Goal: Task Accomplishment & Management: Complete application form

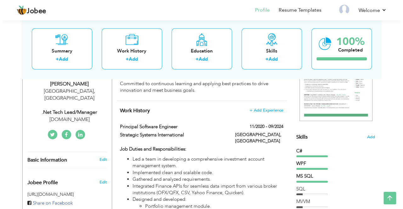
scroll to position [94, 0]
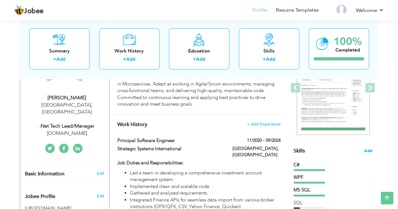
click at [368, 150] on span "Add" at bounding box center [368, 151] width 8 height 6
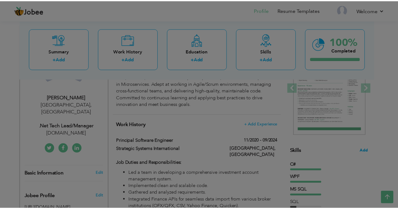
scroll to position [0, 0]
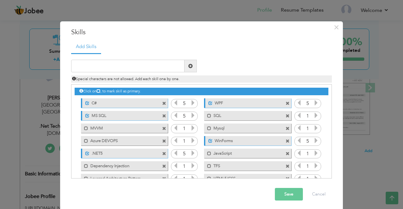
click at [286, 116] on span at bounding box center [288, 116] width 4 height 4
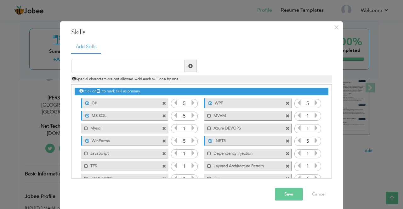
click at [286, 127] on span at bounding box center [288, 129] width 4 height 4
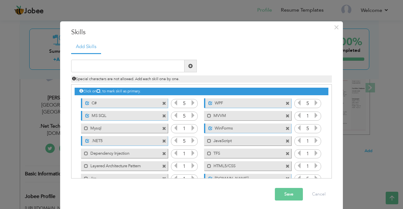
click at [163, 141] on span at bounding box center [164, 142] width 4 height 4
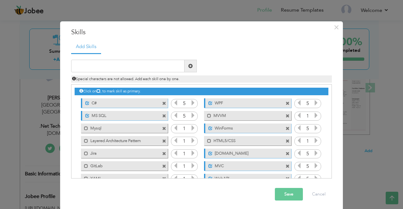
click at [163, 141] on span at bounding box center [164, 142] width 4 height 4
click at [286, 141] on span at bounding box center [288, 142] width 4 height 4
click at [163, 141] on span at bounding box center [164, 142] width 4 height 4
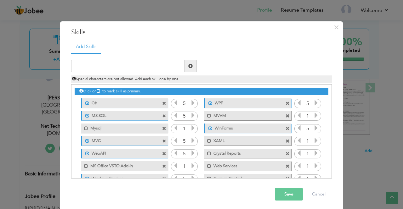
click at [163, 141] on span at bounding box center [164, 142] width 4 height 4
click at [286, 141] on span at bounding box center [288, 142] width 4 height 4
click at [163, 141] on span at bounding box center [164, 142] width 4 height 4
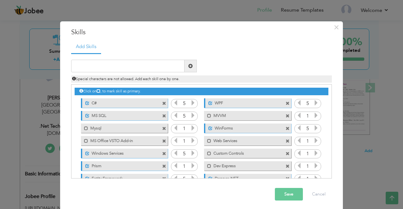
click at [286, 141] on span at bounding box center [288, 142] width 4 height 4
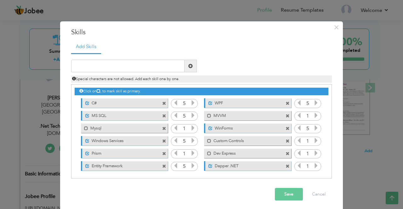
click at [163, 141] on span at bounding box center [164, 142] width 4 height 4
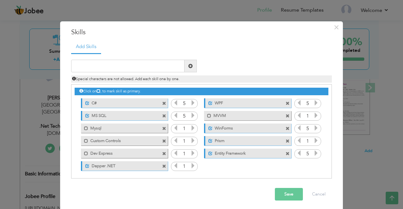
click at [163, 141] on span at bounding box center [164, 142] width 4 height 4
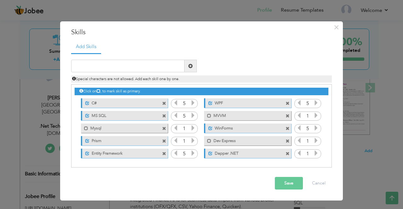
click at [163, 141] on span at bounding box center [164, 142] width 4 height 4
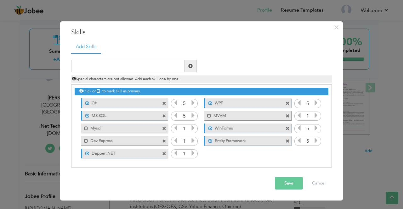
click at [163, 141] on span at bounding box center [164, 142] width 4 height 4
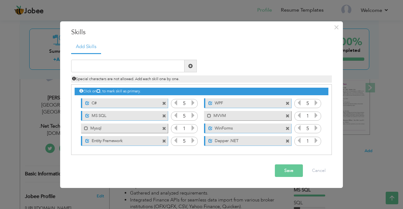
click at [163, 140] on span at bounding box center [164, 142] width 4 height 4
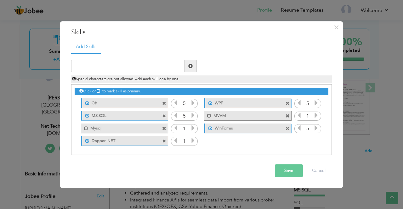
click at [163, 140] on span at bounding box center [164, 142] width 4 height 4
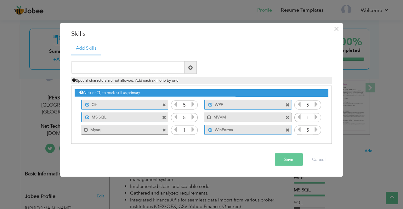
click at [163, 140] on div "Click on , to mark skill as primary." at bounding box center [201, 115] width 261 height 58
click at [163, 131] on span at bounding box center [164, 130] width 4 height 4
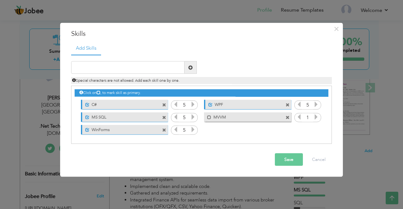
click at [163, 131] on span at bounding box center [164, 130] width 4 height 4
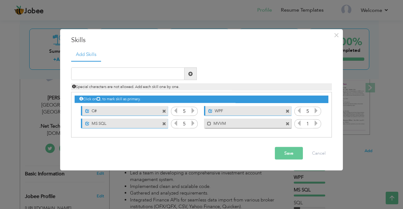
click at [164, 126] on span at bounding box center [164, 124] width 4 height 4
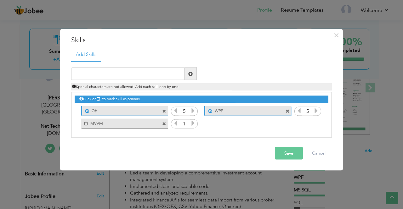
click at [164, 126] on span at bounding box center [164, 124] width 4 height 4
click at [164, 126] on div "Click on , to mark skill as primary." at bounding box center [201, 115] width 261 height 46
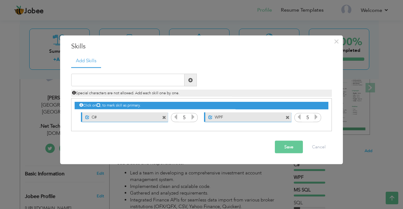
click at [164, 117] on span at bounding box center [164, 118] width 4 height 4
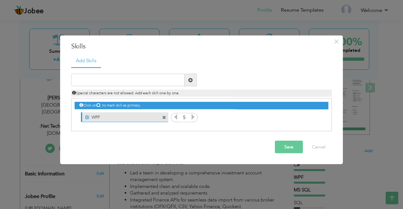
click at [164, 117] on span at bounding box center [164, 118] width 4 height 4
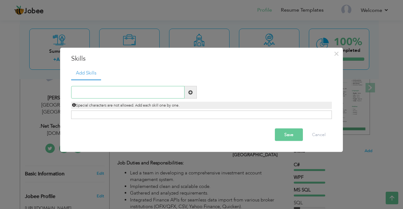
click at [103, 91] on input "text" at bounding box center [127, 92] width 113 height 13
type input ".NET 8"
click at [192, 94] on span at bounding box center [190, 92] width 4 height 4
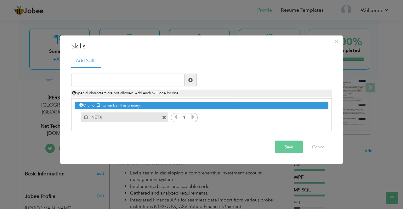
click at [194, 117] on icon at bounding box center [193, 117] width 6 height 6
click at [106, 85] on input "text" at bounding box center [127, 80] width 113 height 13
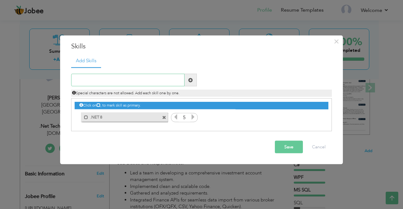
type input "C"
type input "#"
type input "C#"
click at [191, 79] on span at bounding box center [190, 80] width 4 height 4
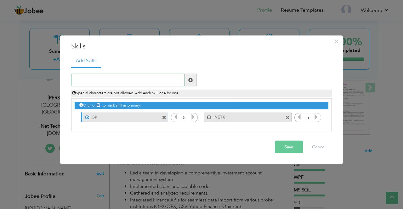
click at [144, 81] on input "text" at bounding box center [127, 80] width 113 height 13
type input "ASP.NET MVC"
click at [193, 80] on span at bounding box center [191, 80] width 12 height 13
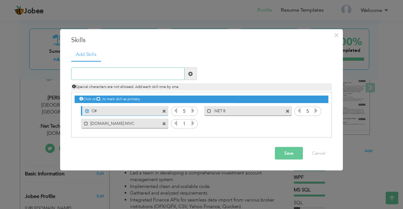
click at [99, 76] on input "text" at bounding box center [127, 74] width 113 height 13
type input "Web APIs"
click at [190, 72] on span at bounding box center [190, 73] width 4 height 4
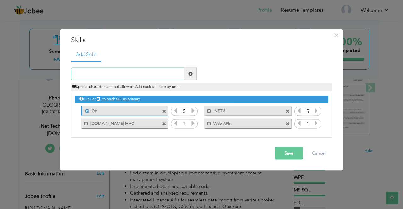
click at [119, 75] on input "text" at bounding box center [127, 74] width 113 height 13
type input "WPF"
click at [194, 76] on span at bounding box center [191, 74] width 12 height 13
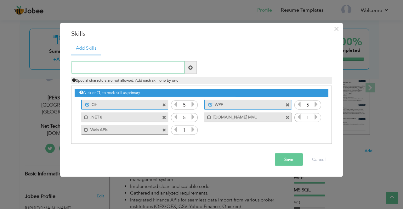
click at [85, 66] on input "text" at bounding box center [127, 67] width 113 height 13
type input "WinForms"
click at [191, 66] on span at bounding box center [190, 67] width 4 height 4
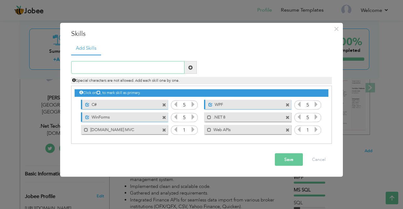
click at [100, 69] on input "text" at bounding box center [127, 67] width 113 height 13
type input "Windows Services"
click at [192, 70] on span at bounding box center [190, 67] width 4 height 4
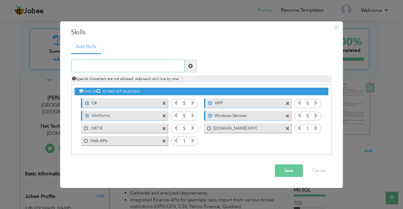
click at [96, 68] on input "text" at bounding box center [127, 66] width 113 height 13
click at [209, 131] on div "Mark as primary skill. ASP.NET MVC" at bounding box center [247, 128] width 87 height 9
click at [209, 130] on span at bounding box center [209, 129] width 4 height 4
click at [84, 129] on span at bounding box center [86, 129] width 4 height 4
click at [84, 143] on span at bounding box center [86, 141] width 4 height 4
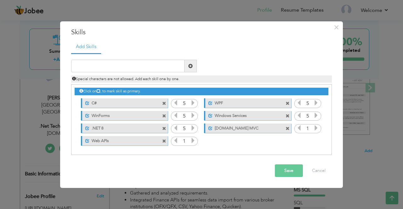
click at [195, 141] on icon at bounding box center [193, 141] width 6 height 6
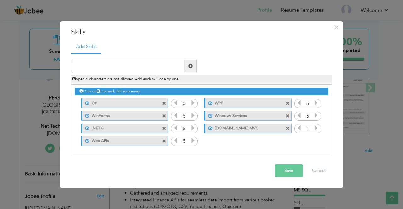
click at [317, 127] on icon at bounding box center [316, 128] width 6 height 6
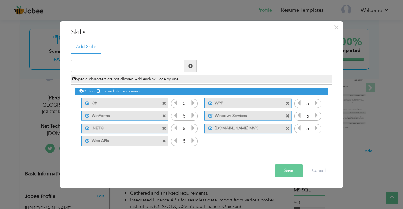
click at [317, 127] on icon at bounding box center [316, 128] width 6 height 6
click at [231, 147] on div "Click on , to mark skill as primary. Unmark as primary skill. C# 5 WPF 5 MS SQL…" at bounding box center [202, 116] width 254 height 62
click at [164, 129] on span at bounding box center [164, 129] width 4 height 4
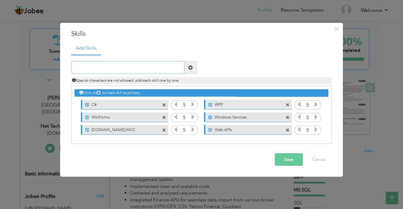
click at [107, 65] on input "text" at bounding box center [127, 67] width 113 height 13
type input "ASP.NET Core"
click at [194, 69] on span at bounding box center [191, 67] width 12 height 13
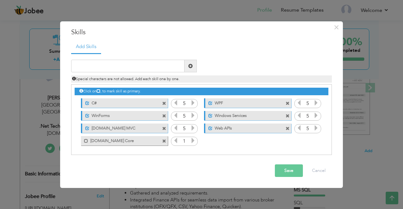
click at [192, 140] on icon at bounding box center [193, 141] width 6 height 6
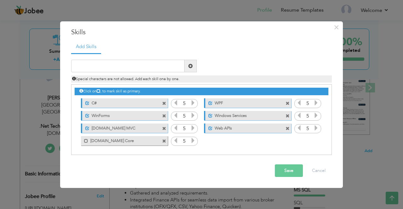
click at [192, 140] on icon at bounding box center [193, 141] width 6 height 6
click at [83, 140] on span at bounding box center [84, 139] width 7 height 6
click at [247, 129] on label "Web APIs" at bounding box center [244, 128] width 63 height 8
click at [221, 132] on div "Mark as primary skill. Web APIs" at bounding box center [247, 128] width 87 height 9
click at [220, 129] on label "Web APIs" at bounding box center [243, 128] width 64 height 8
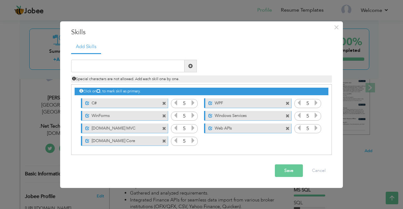
click at [223, 140] on div "Click on , to mark skill as primary. Unmark as primary skill. C# 5 WPF 5 MS SQL…" at bounding box center [202, 116] width 254 height 62
click at [130, 64] on input "text" at bounding box center [127, 66] width 113 height 13
click at [89, 46] on link "Add Skills" at bounding box center [86, 47] width 30 height 14
click at [87, 48] on link "Add Skills" at bounding box center [86, 47] width 30 height 14
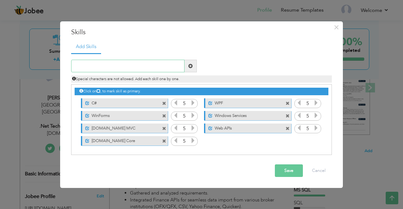
click at [94, 70] on input "text" at bounding box center [127, 66] width 113 height 13
click at [91, 47] on link "Add Skills" at bounding box center [86, 47] width 30 height 14
click at [101, 75] on div "Special characters are not allowed. Add each skill one by one." at bounding box center [201, 77] width 270 height 10
click at [99, 66] on input "text" at bounding box center [127, 66] width 113 height 13
drag, startPoint x: 113, startPoint y: 114, endPoint x: 113, endPoint y: 101, distance: 12.6
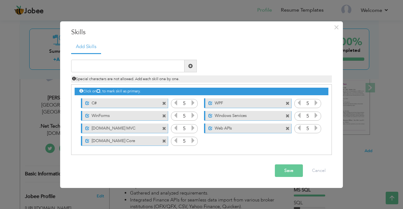
click at [113, 101] on div "Click on , to mark skill as primary. Unmark as primary skill. C# 5 WPF 5 MS SQL…" at bounding box center [202, 116] width 254 height 62
click at [287, 170] on button "Save" at bounding box center [289, 171] width 28 height 13
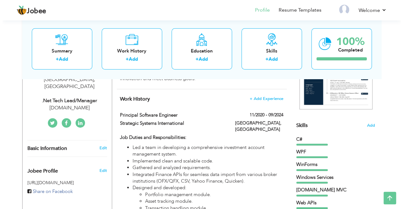
scroll to position [126, 0]
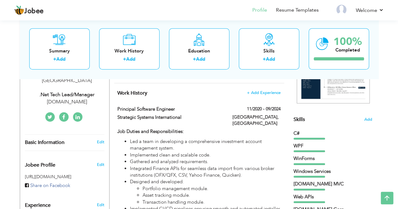
click at [370, 119] on span "Add" at bounding box center [368, 120] width 8 height 6
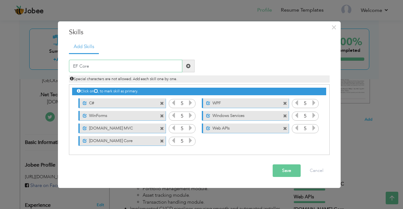
type input "EF Core"
click at [187, 65] on span at bounding box center [188, 66] width 4 height 4
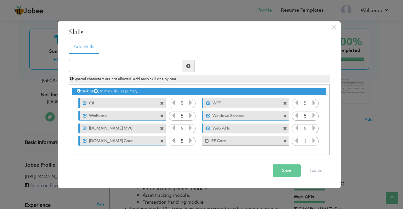
click at [110, 70] on input "text" at bounding box center [125, 66] width 113 height 13
type input "MS SQL"
click at [186, 65] on span at bounding box center [188, 66] width 4 height 4
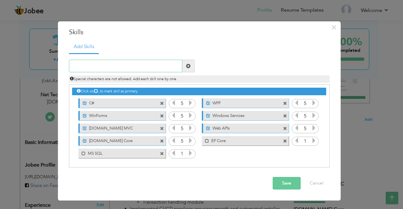
click at [94, 69] on input "text" at bounding box center [125, 66] width 113 height 13
type input "Postgres"
click at [192, 64] on span at bounding box center [188, 66] width 12 height 13
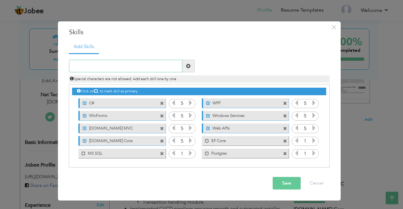
click at [81, 63] on input "text" at bounding box center [125, 66] width 113 height 13
click at [285, 152] on span at bounding box center [285, 154] width 4 height 4
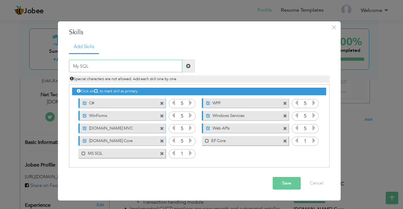
drag, startPoint x: 94, startPoint y: 67, endPoint x: 50, endPoint y: 61, distance: 43.8
click at [50, 61] on div "× Skills Add Skills My SQL Duplicate entry C# 5 WPF 5 WinForms 5" at bounding box center [201, 104] width 403 height 209
paste input "Postgre"
type input "PostgreSQL"
click at [190, 65] on span at bounding box center [188, 66] width 4 height 4
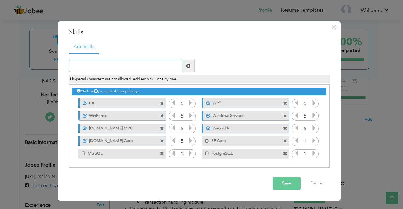
click at [106, 66] on input "text" at bounding box center [125, 66] width 113 height 13
paste input "MySQL"
type input "MySQL"
click at [188, 67] on span at bounding box center [188, 66] width 4 height 4
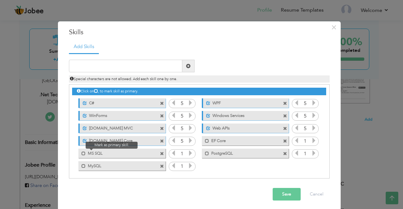
click at [78, 153] on span at bounding box center [81, 152] width 7 height 6
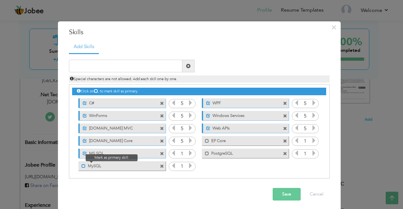
click at [82, 166] on span at bounding box center [84, 166] width 4 height 4
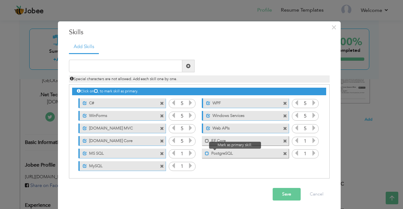
click at [205, 152] on span at bounding box center [207, 154] width 4 height 4
click at [209, 142] on label "EF Core" at bounding box center [241, 140] width 64 height 8
click at [105, 61] on input "text" at bounding box center [125, 66] width 113 height 13
type input "C"
type input "Microservices"
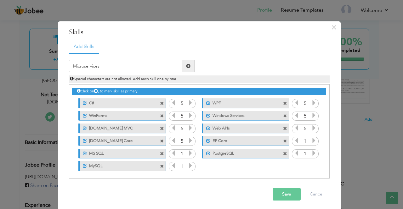
click at [186, 68] on span at bounding box center [188, 66] width 4 height 4
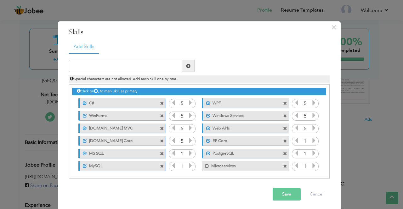
click at [312, 168] on icon at bounding box center [314, 166] width 6 height 6
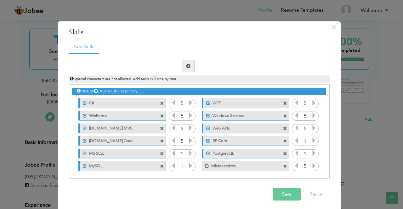
click at [312, 168] on icon at bounding box center [314, 166] width 6 height 6
click at [312, 156] on icon at bounding box center [314, 154] width 6 height 6
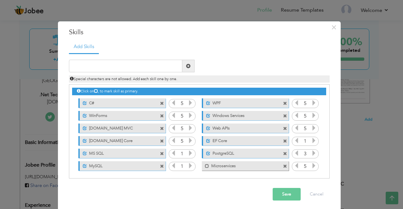
click at [312, 156] on icon at bounding box center [314, 154] width 6 height 6
click at [311, 140] on icon at bounding box center [314, 141] width 6 height 6
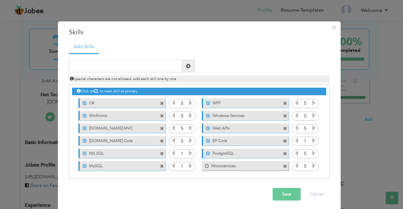
click at [311, 140] on icon at bounding box center [314, 141] width 6 height 6
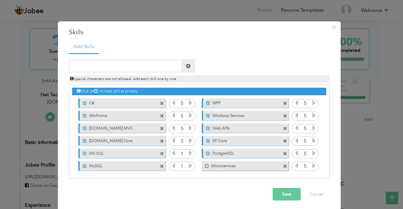
click at [311, 140] on icon at bounding box center [314, 141] width 6 height 6
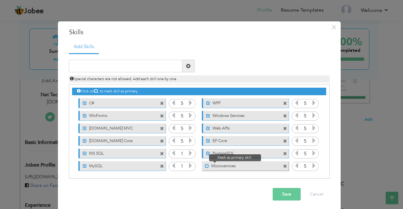
click at [205, 167] on span at bounding box center [207, 166] width 4 height 4
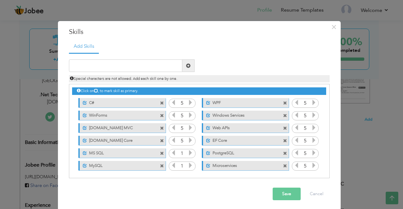
scroll to position [0, 0]
click at [79, 64] on input "text" at bounding box center [125, 66] width 113 height 13
click at [188, 152] on icon at bounding box center [191, 154] width 6 height 6
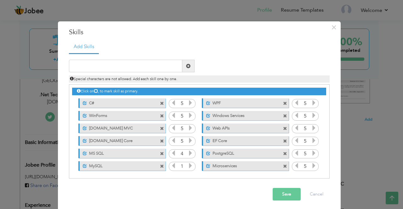
click at [188, 152] on icon at bounding box center [191, 154] width 6 height 6
click at [188, 169] on icon at bounding box center [191, 166] width 6 height 6
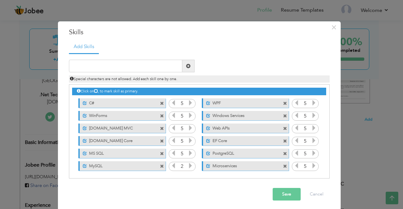
click at [188, 169] on icon at bounding box center [191, 166] width 6 height 6
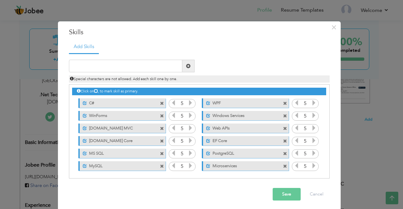
click at [188, 169] on icon at bounding box center [191, 166] width 6 height 6
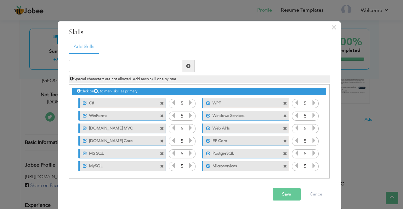
click at [188, 169] on icon at bounding box center [191, 166] width 6 height 6
click at [104, 65] on input "text" at bounding box center [125, 66] width 113 height 13
type input "XAML"
click at [186, 67] on span at bounding box center [188, 66] width 4 height 4
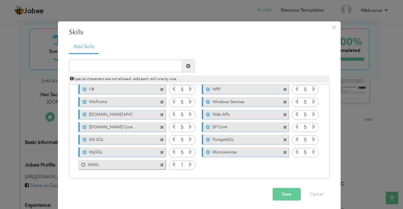
click at [188, 163] on icon at bounding box center [191, 165] width 6 height 6
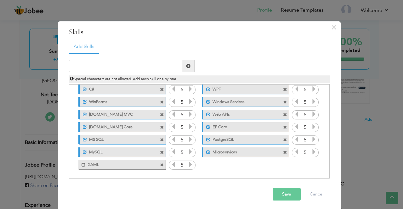
click at [188, 163] on icon at bounding box center [191, 165] width 6 height 6
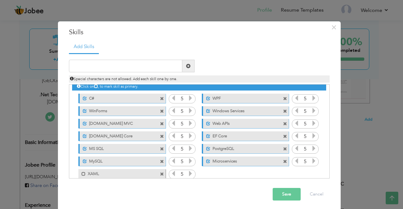
scroll to position [0, 0]
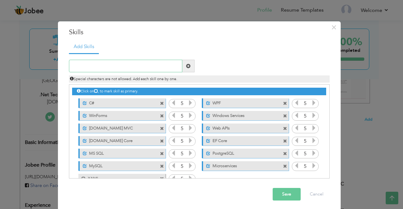
click at [107, 71] on input "text" at bounding box center [125, 66] width 113 height 13
type input "HTML/CSS"
click at [187, 64] on span at bounding box center [188, 66] width 4 height 4
click at [111, 69] on input "text" at bounding box center [125, 66] width 113 height 13
type input "Javascript"
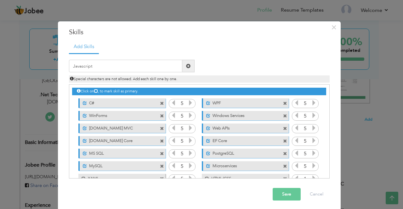
click at [186, 66] on span at bounding box center [188, 66] width 4 height 4
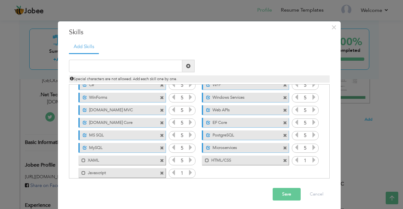
scroll to position [26, 0]
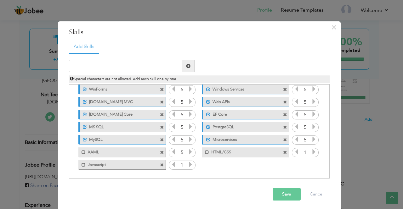
click at [188, 165] on icon at bounding box center [191, 165] width 6 height 6
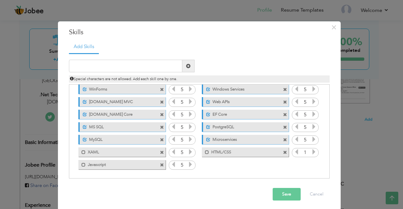
click at [188, 165] on icon at bounding box center [191, 165] width 6 height 6
click at [311, 151] on icon at bounding box center [314, 152] width 6 height 6
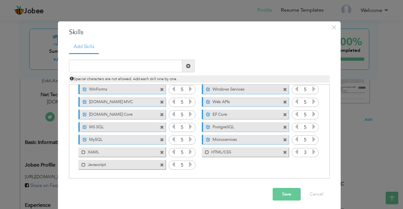
click at [311, 151] on icon at bounding box center [314, 152] width 6 height 6
click at [205, 151] on span at bounding box center [207, 153] width 4 height 4
click at [82, 152] on span at bounding box center [84, 153] width 4 height 4
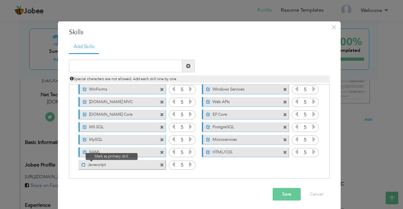
click at [82, 164] on span at bounding box center [84, 165] width 4 height 4
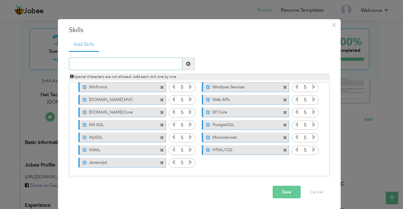
click at [97, 63] on input "text" at bounding box center [125, 64] width 113 height 13
click at [77, 63] on input "ZK Teco" at bounding box center [125, 64] width 113 height 13
drag, startPoint x: 130, startPoint y: 64, endPoint x: 46, endPoint y: 61, distance: 84.4
click at [46, 61] on div "× Skills Add Skills ZK Teco Devices Integration Duplicate entry" at bounding box center [201, 104] width 403 height 209
click at [134, 64] on input "ZK Teco Devices Integration" at bounding box center [125, 64] width 113 height 13
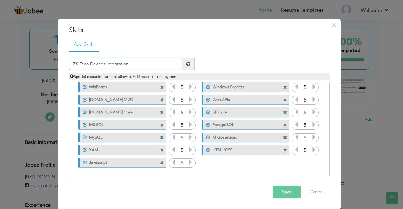
drag, startPoint x: 137, startPoint y: 63, endPoint x: 15, endPoint y: 59, distance: 121.6
click at [15, 59] on div "× Skills Add Skills ZK Teco Devices Integration Duplicate entry" at bounding box center [201, 104] width 403 height 209
paste input "Teco SDK"
type input "ZKTeco SDK"
click at [186, 65] on span at bounding box center [188, 64] width 4 height 4
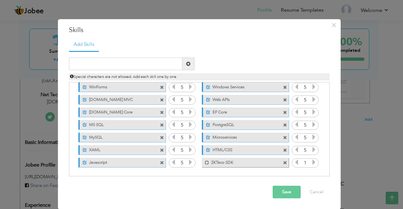
click at [311, 163] on icon at bounding box center [314, 163] width 6 height 6
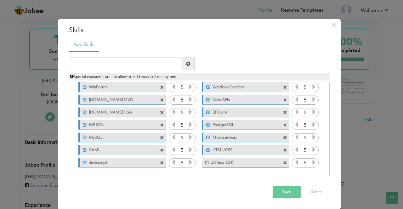
click at [311, 163] on icon at bounding box center [314, 163] width 6 height 6
click at [122, 62] on input "text" at bounding box center [125, 64] width 113 height 13
type input "Access Control"
click at [187, 63] on span at bounding box center [188, 64] width 4 height 4
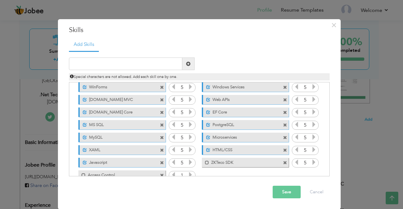
scroll to position [39, 0]
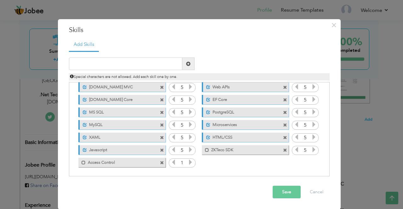
click at [189, 164] on icon at bounding box center [191, 163] width 6 height 6
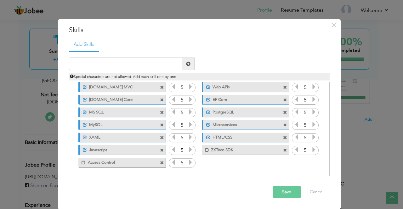
click at [189, 164] on icon at bounding box center [191, 163] width 6 height 6
click at [82, 163] on span at bounding box center [84, 163] width 4 height 4
click at [205, 148] on span at bounding box center [207, 150] width 4 height 4
click at [112, 63] on input "text" at bounding box center [125, 64] width 113 height 13
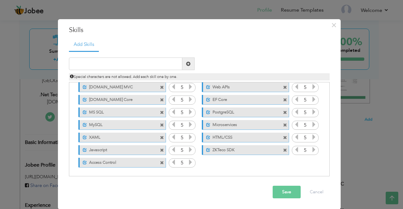
click at [286, 194] on button "Save" at bounding box center [287, 192] width 28 height 13
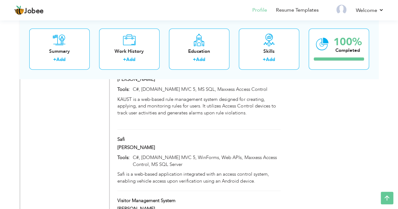
scroll to position [787, 0]
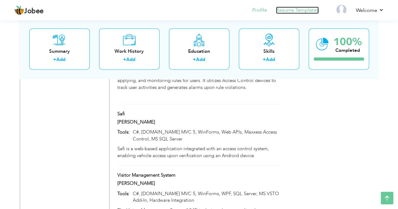
click at [297, 10] on link "Resume Templates" at bounding box center [297, 10] width 43 height 7
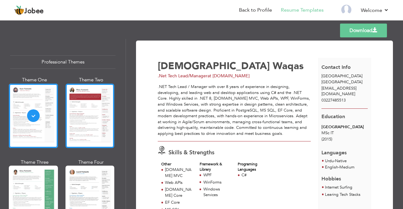
click at [86, 100] on div at bounding box center [90, 116] width 49 height 65
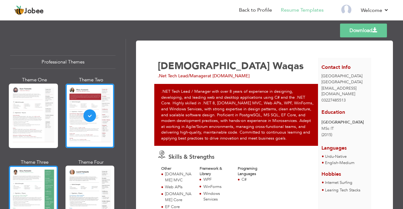
click at [30, 168] on div at bounding box center [33, 198] width 49 height 65
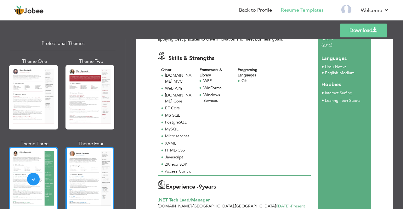
scroll to position [31, 0]
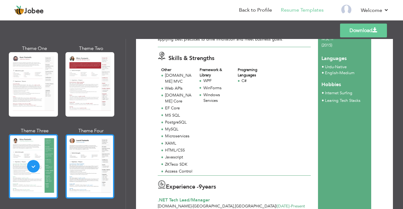
click at [83, 157] on div at bounding box center [90, 166] width 49 height 65
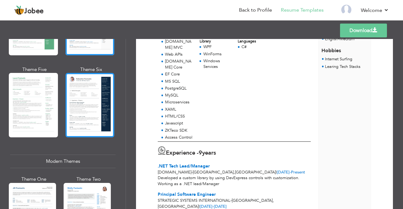
scroll to position [189, 0]
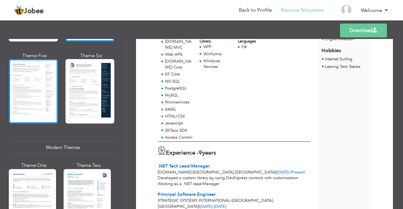
click at [21, 89] on div at bounding box center [33, 91] width 49 height 65
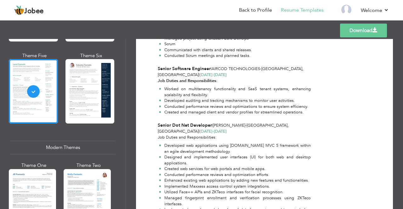
scroll to position [378, 0]
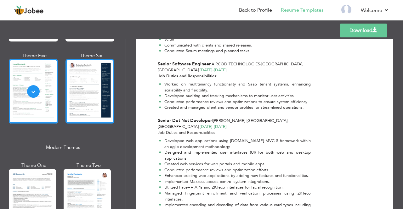
click at [81, 91] on div at bounding box center [90, 91] width 49 height 65
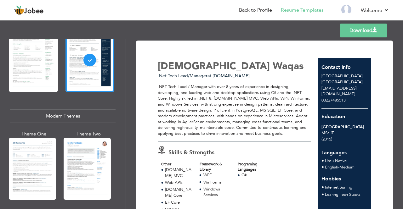
scroll to position [252, 0]
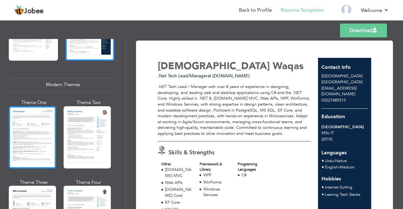
click at [16, 117] on div at bounding box center [32, 137] width 47 height 62
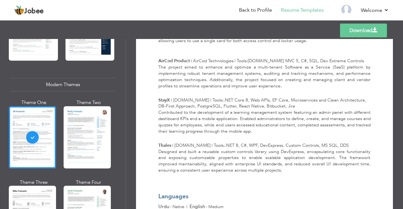
scroll to position [783, 0]
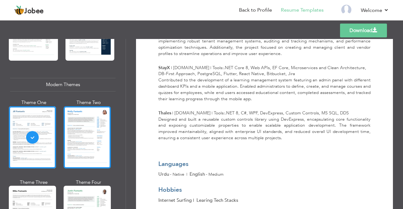
click at [90, 128] on div at bounding box center [87, 137] width 47 height 62
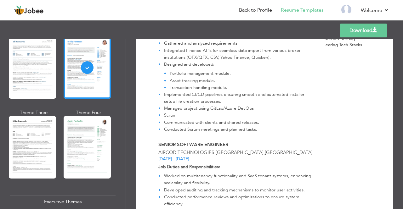
scroll to position [346, 0]
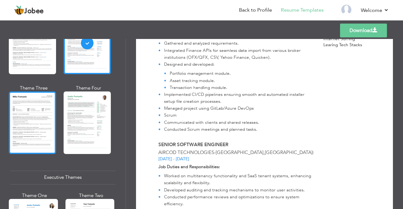
click at [18, 110] on div at bounding box center [32, 123] width 47 height 62
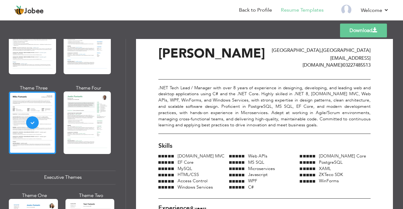
scroll to position [0, 0]
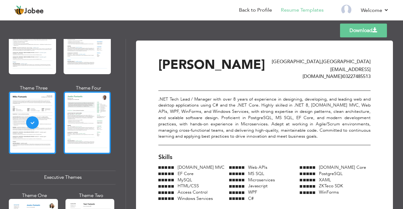
click at [85, 112] on div at bounding box center [87, 123] width 47 height 62
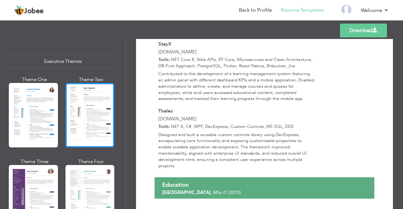
scroll to position [472, 0]
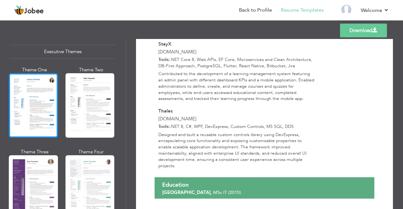
click at [29, 100] on div at bounding box center [33, 105] width 49 height 65
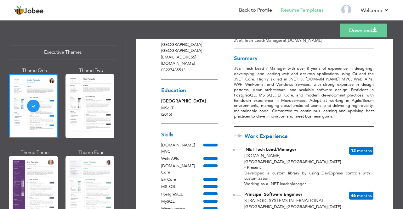
scroll to position [63, 0]
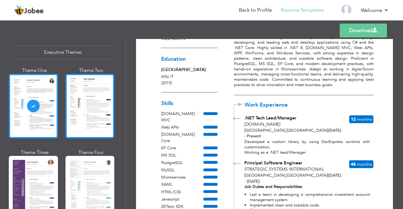
click at [99, 93] on div at bounding box center [90, 106] width 49 height 65
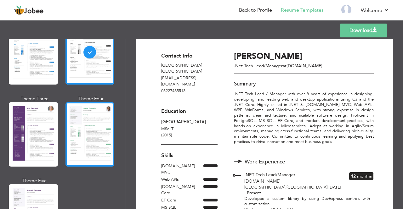
scroll to position [535, 0]
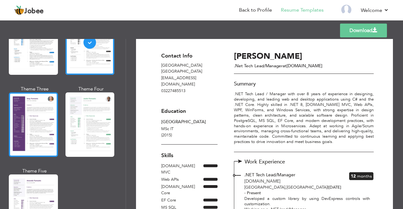
click at [31, 106] on div at bounding box center [33, 125] width 49 height 65
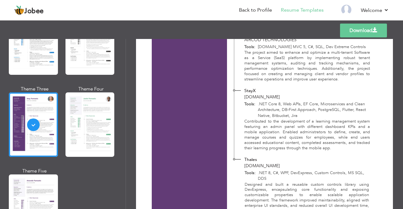
scroll to position [825, 0]
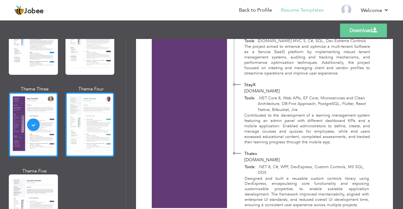
click at [67, 118] on div at bounding box center [90, 125] width 49 height 65
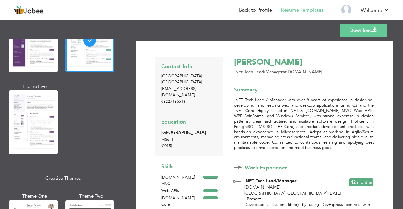
scroll to position [630, 0]
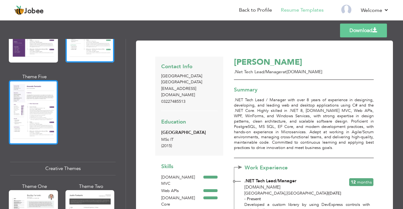
click at [33, 106] on div at bounding box center [33, 112] width 49 height 65
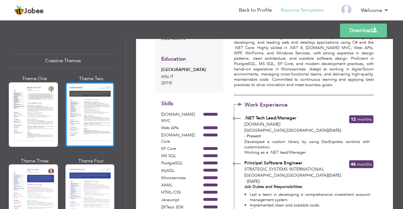
scroll to position [756, 0]
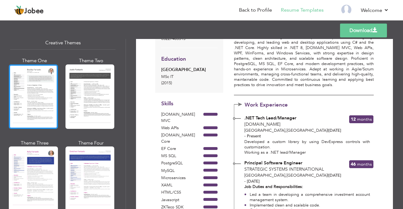
click at [41, 90] on div at bounding box center [33, 97] width 49 height 65
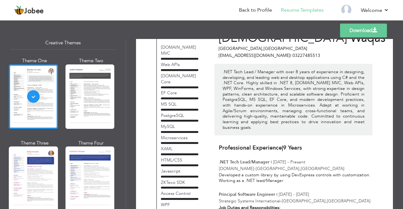
scroll to position [0, 0]
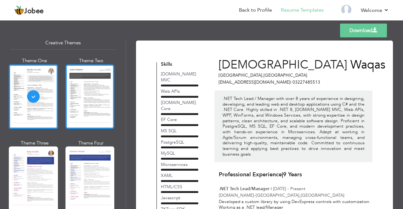
click at [93, 90] on div at bounding box center [90, 97] width 49 height 65
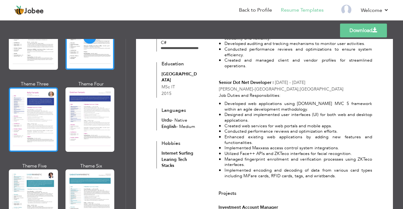
scroll to position [819, 0]
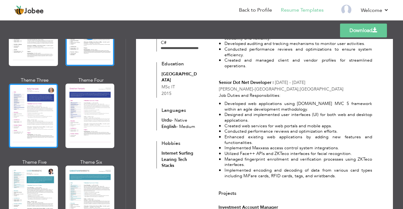
click at [39, 117] on div at bounding box center [33, 116] width 49 height 65
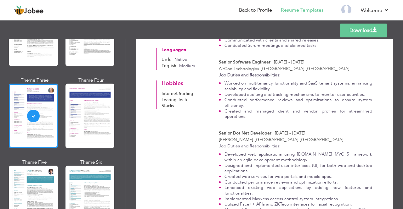
scroll to position [315, 0]
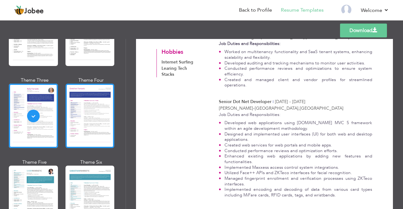
click at [89, 108] on div at bounding box center [90, 116] width 49 height 65
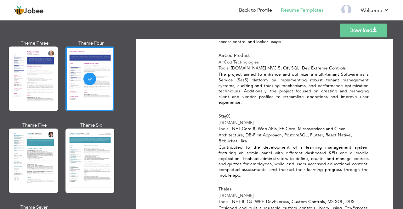
scroll to position [913, 0]
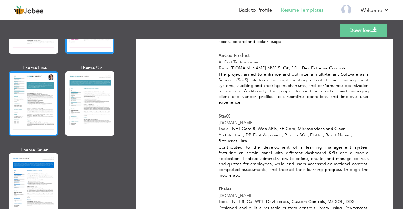
click at [36, 97] on div at bounding box center [33, 103] width 49 height 65
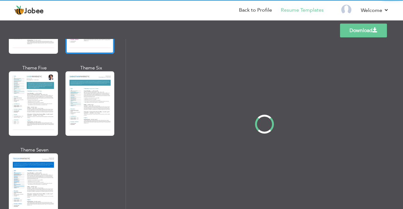
scroll to position [0, 0]
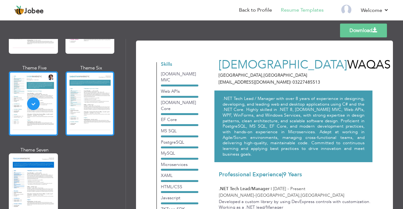
click at [88, 95] on div at bounding box center [90, 103] width 49 height 65
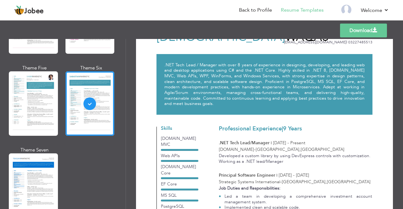
scroll to position [94, 0]
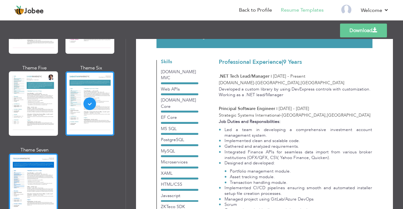
click at [39, 154] on div at bounding box center [33, 186] width 49 height 65
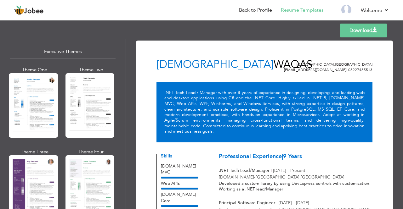
scroll to position [409, 0]
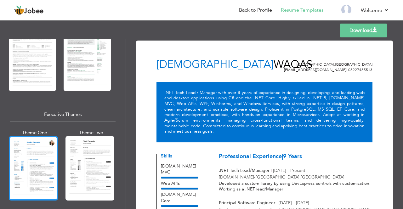
click at [21, 141] on div at bounding box center [33, 168] width 49 height 65
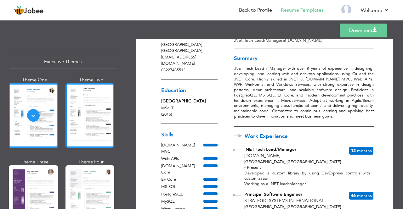
scroll to position [472, 0]
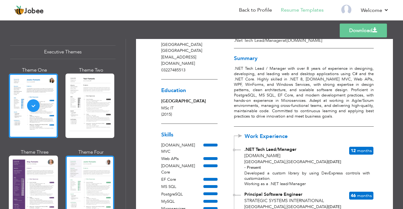
click at [83, 168] on div at bounding box center [90, 188] width 49 height 65
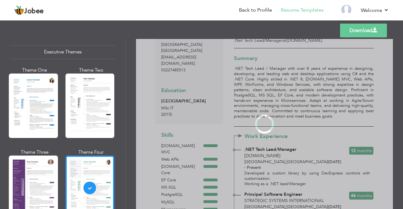
scroll to position [472, 0]
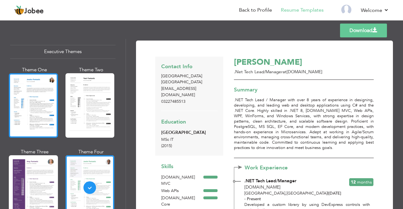
click at [43, 105] on div at bounding box center [33, 105] width 49 height 65
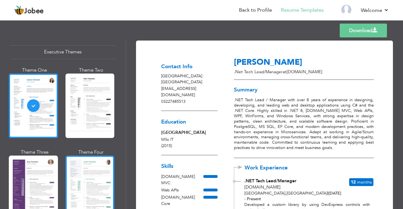
click at [94, 166] on div at bounding box center [90, 188] width 49 height 65
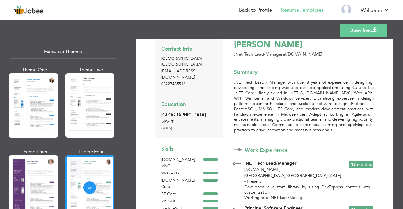
scroll to position [0, 0]
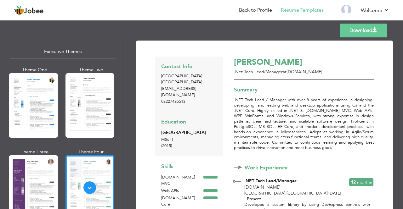
click at [375, 30] on span at bounding box center [375, 30] width 5 height 5
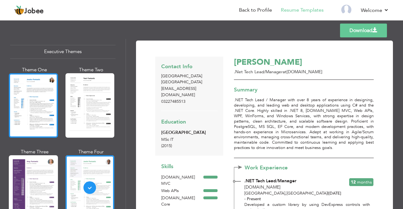
click at [37, 100] on div at bounding box center [33, 105] width 49 height 65
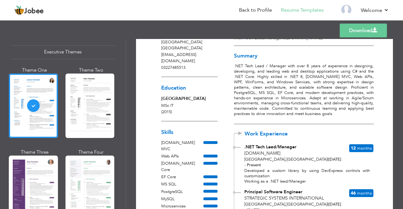
scroll to position [31, 0]
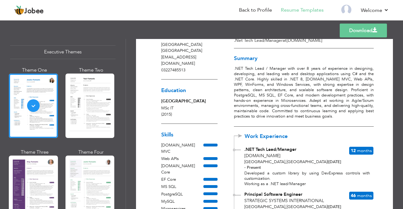
drag, startPoint x: 207, startPoint y: 139, endPoint x: 381, endPoint y: 120, distance: 175.8
click at [246, 7] on link "Back to Profile" at bounding box center [255, 10] width 33 height 7
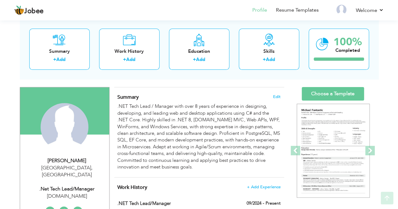
scroll to position [63, 0]
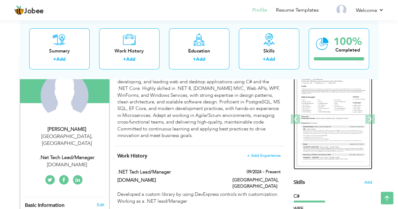
click at [334, 112] on img at bounding box center [333, 119] width 73 height 94
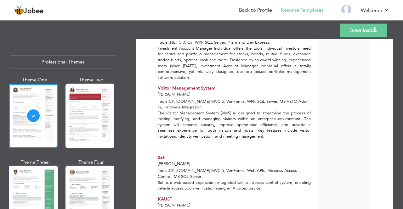
scroll to position [630, 0]
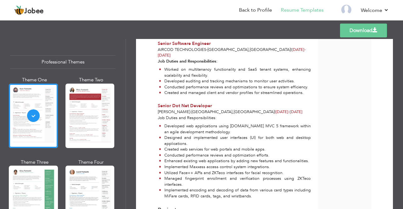
scroll to position [380, 0]
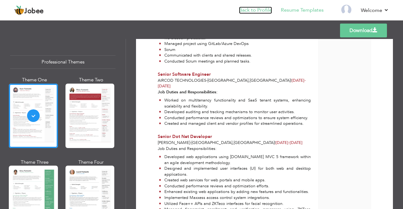
click at [248, 13] on link "Back to Profile" at bounding box center [255, 10] width 33 height 7
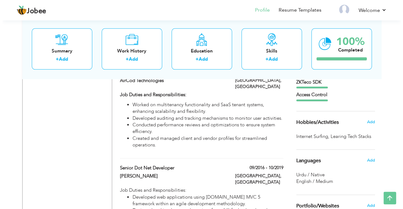
scroll to position [378, 0]
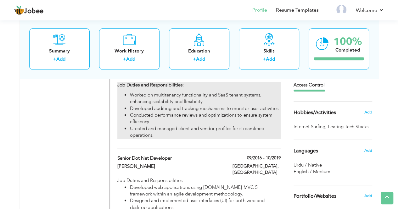
click at [179, 126] on li "Created and managed client and vendor profiles for streamlined operations." at bounding box center [205, 133] width 151 height 14
type input "Senior Software Engineer"
type input "AirCod Technologies"
type input "11/2019"
type input "10/2020"
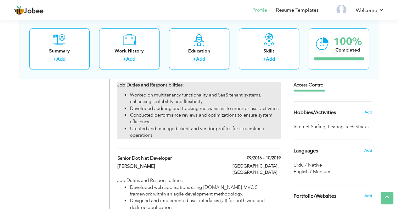
type input "Pakistan"
type input "Lahore"
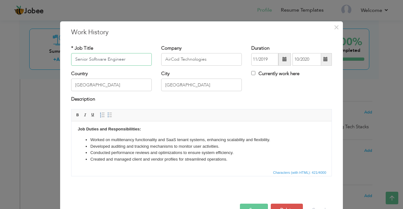
scroll to position [2, 0]
click at [218, 164] on html "Job Duties and Responsibilities: Worked on multitenancy functionality and SaaS …" at bounding box center [201, 143] width 260 height 49
click at [232, 164] on html "Job Duties and Responsibilities: Worked on multitenancy functionality and SaaS …" at bounding box center [201, 143] width 260 height 49
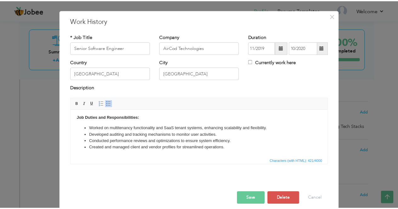
scroll to position [18, 0]
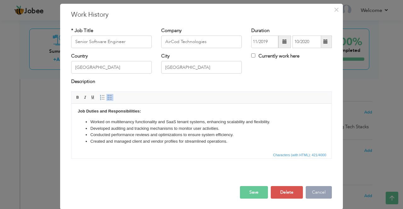
click at [323, 194] on button "Cancel" at bounding box center [319, 192] width 26 height 13
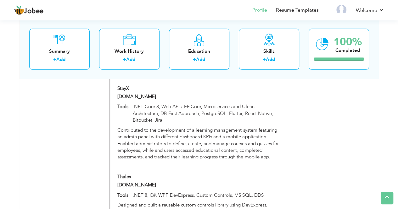
scroll to position [1080, 0]
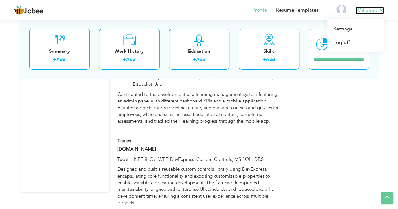
click at [382, 11] on link "Welcome" at bounding box center [370, 11] width 28 height 8
click at [343, 41] on link "Log off" at bounding box center [356, 43] width 57 height 14
